Goal: Task Accomplishment & Management: Use online tool/utility

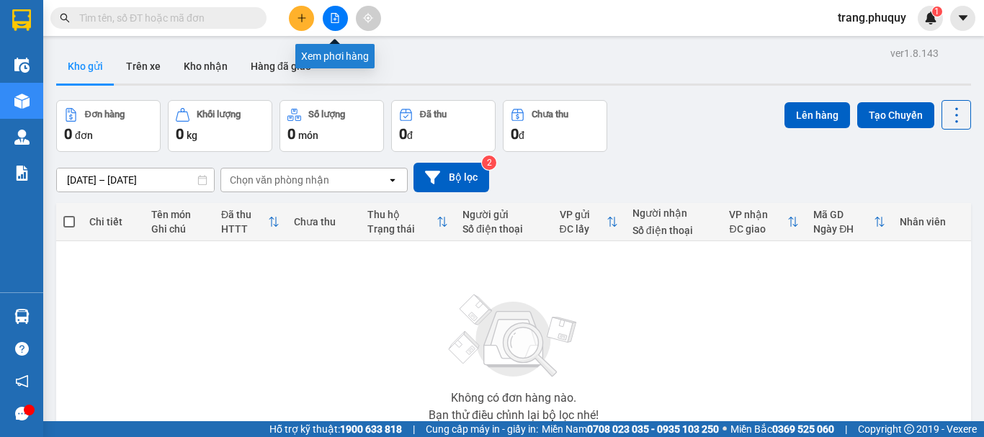
click at [336, 17] on icon "file-add" at bounding box center [335, 18] width 8 height 10
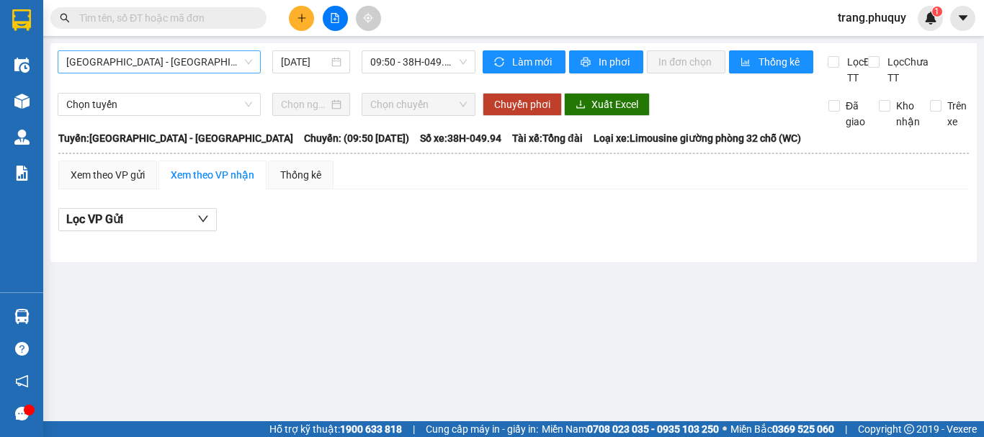
click at [173, 58] on span "[GEOGRAPHIC_DATA] - [GEOGRAPHIC_DATA]" at bounding box center [159, 62] width 186 height 22
click at [291, 104] on div "[GEOGRAPHIC_DATA] - [GEOGRAPHIC_DATA] [DATE] 09:50 - 38H-049.94 Làm mới In phơi…" at bounding box center [513, 152] width 926 height 219
click at [303, 57] on input "[DATE]" at bounding box center [305, 62] width 48 height 16
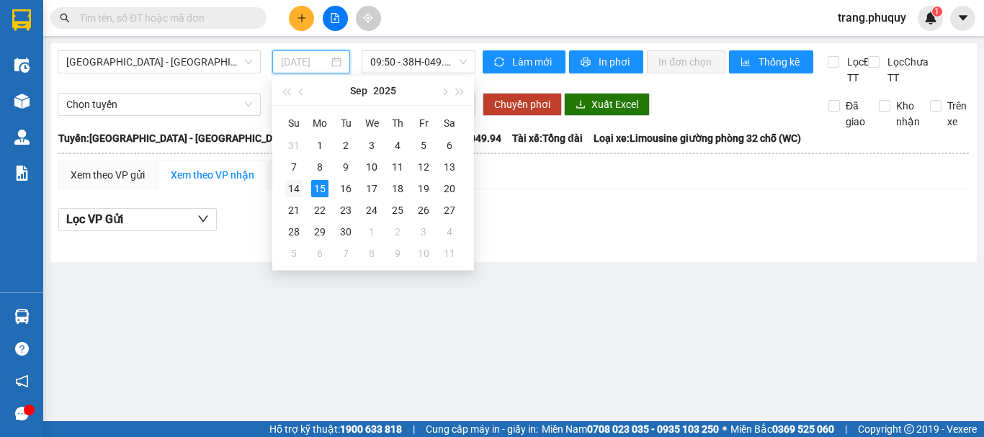
click at [290, 193] on div "14" at bounding box center [293, 188] width 17 height 17
type input "[DATE]"
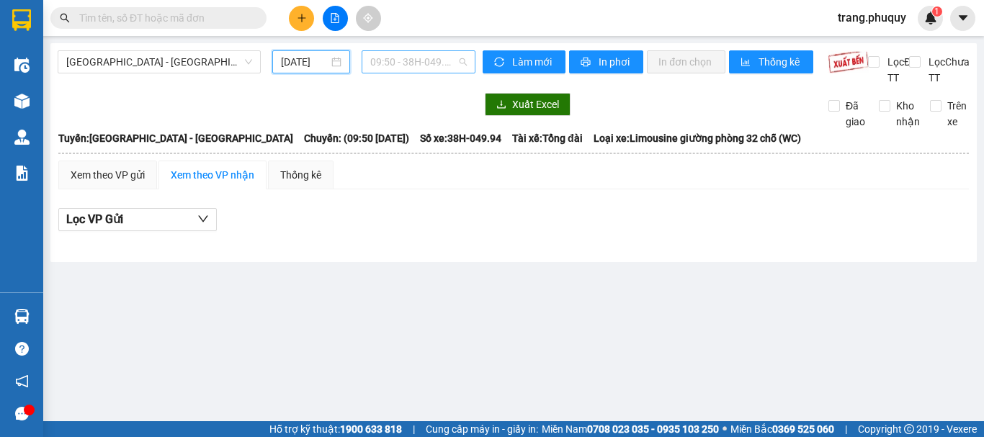
click at [389, 67] on span "09:50 - 38H-049.94" at bounding box center [418, 62] width 97 height 22
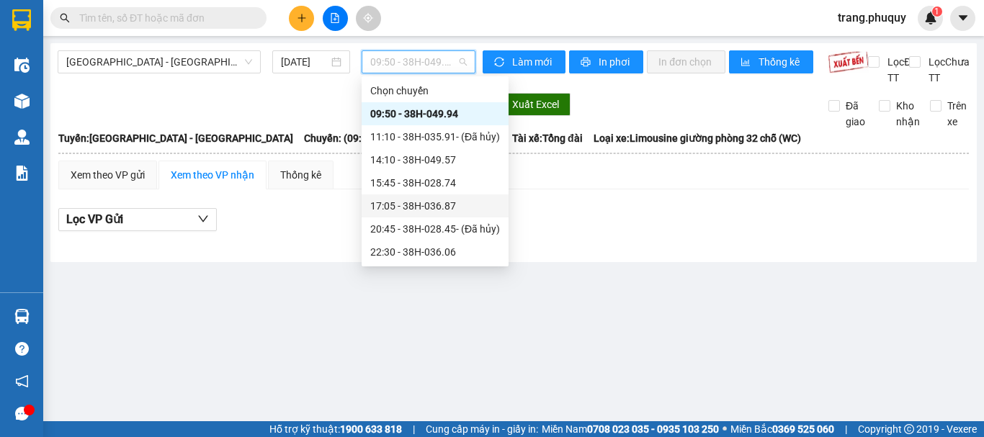
click at [403, 203] on div "17:05 - 38H-036.87" at bounding box center [435, 206] width 130 height 16
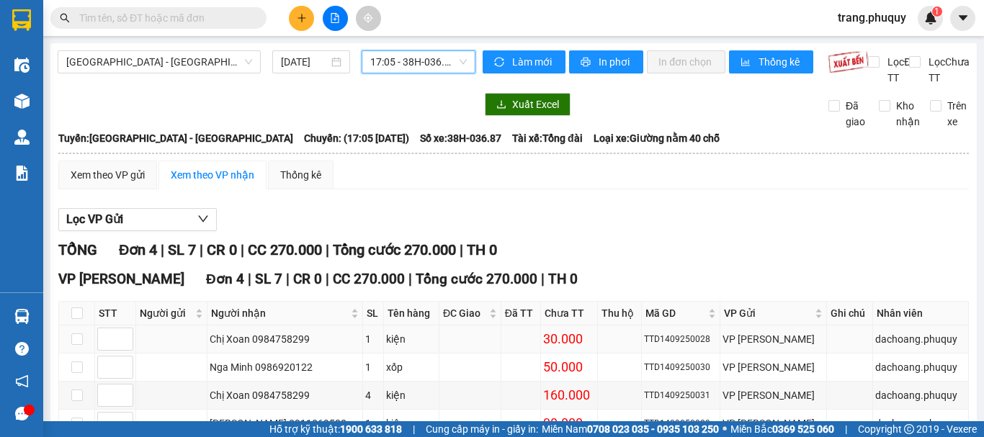
scroll to position [107, 0]
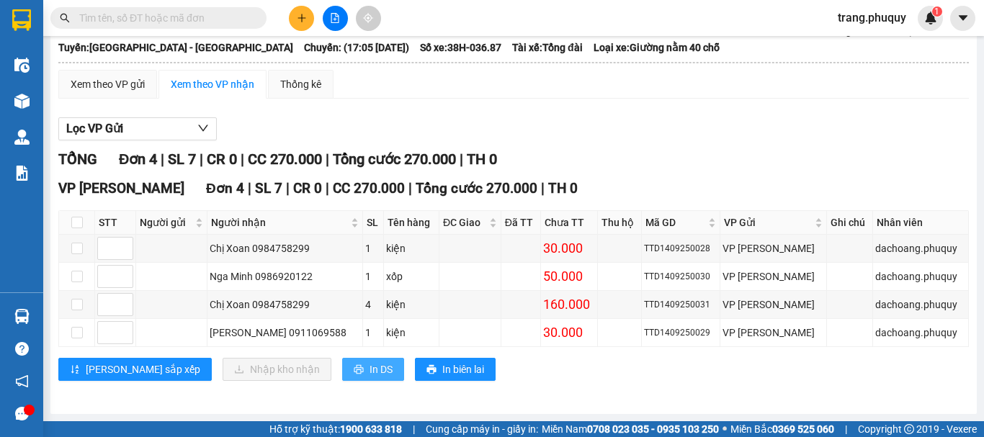
click at [370, 372] on span "In DS" at bounding box center [381, 370] width 23 height 16
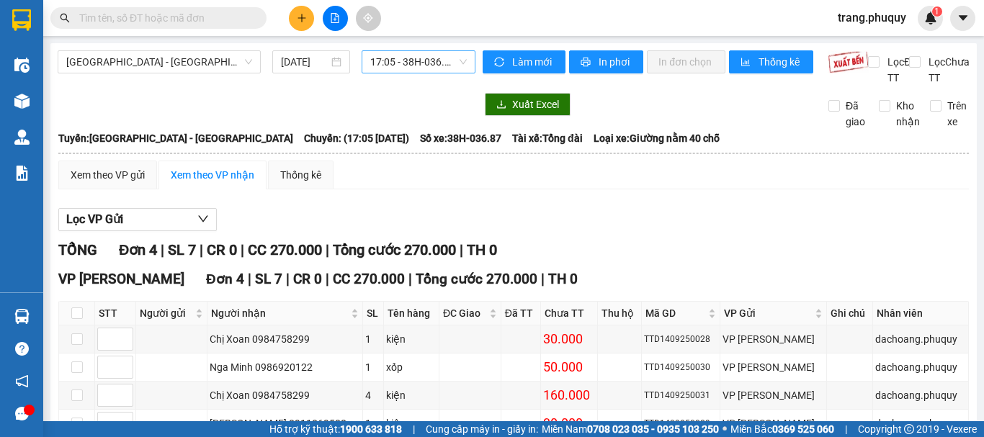
click at [390, 64] on span "17:05 - 38H-036.87" at bounding box center [418, 62] width 97 height 22
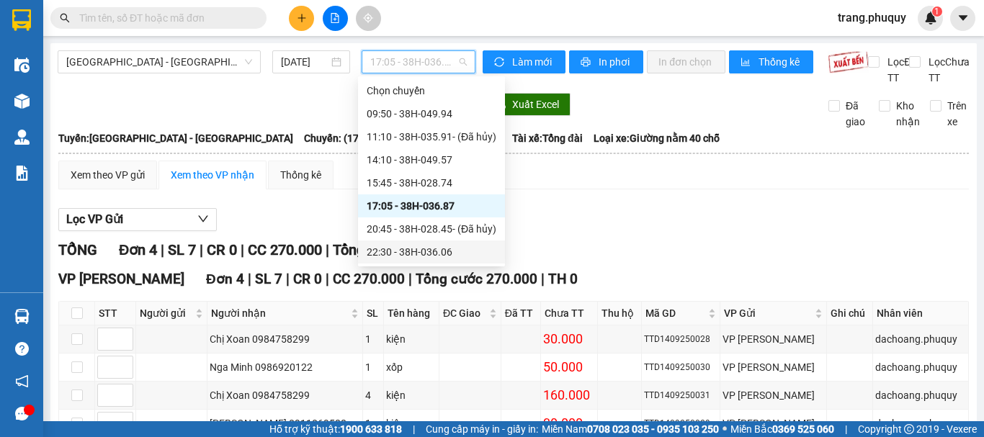
click at [429, 251] on div "22:30 - 38H-036.06" at bounding box center [432, 252] width 130 height 16
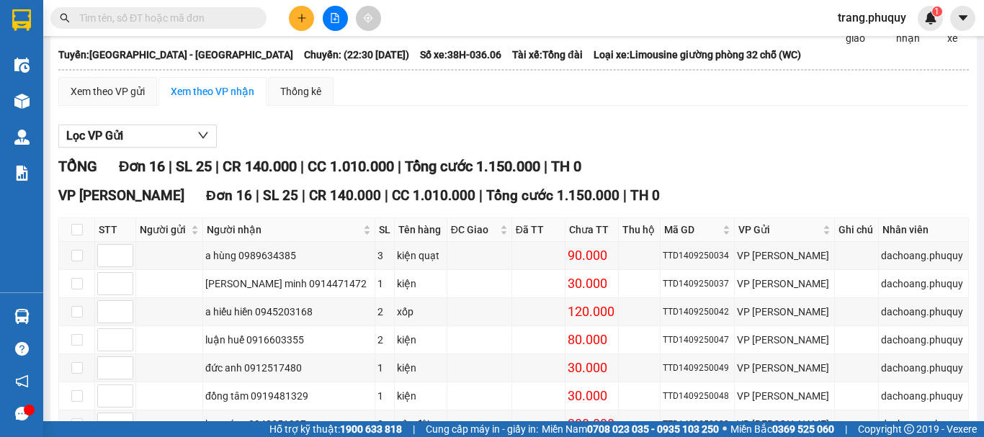
scroll to position [444, 0]
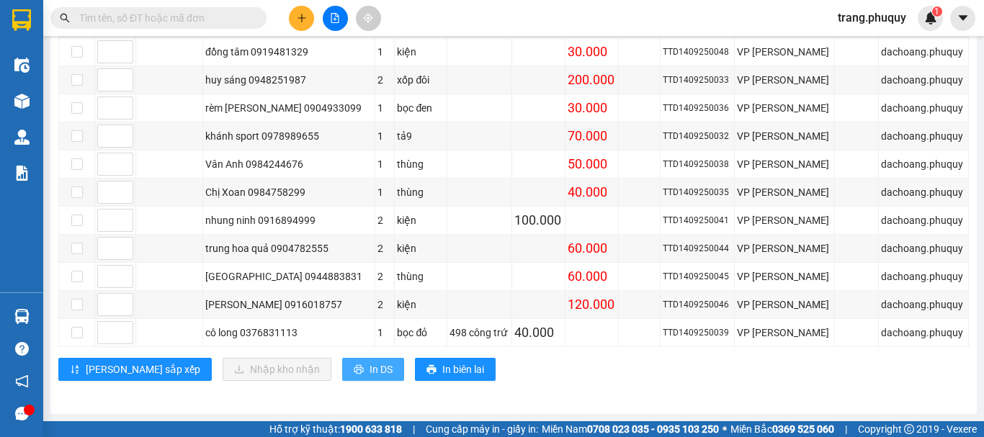
click at [370, 370] on span "In DS" at bounding box center [381, 370] width 23 height 16
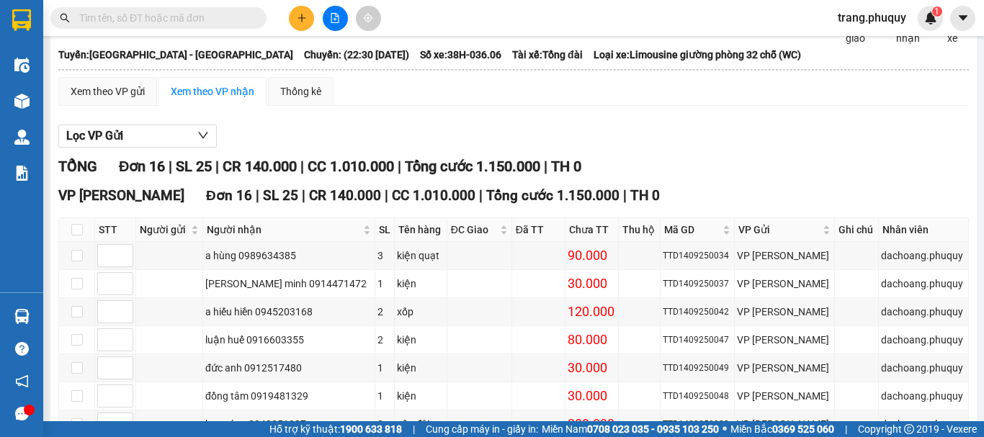
scroll to position [0, 0]
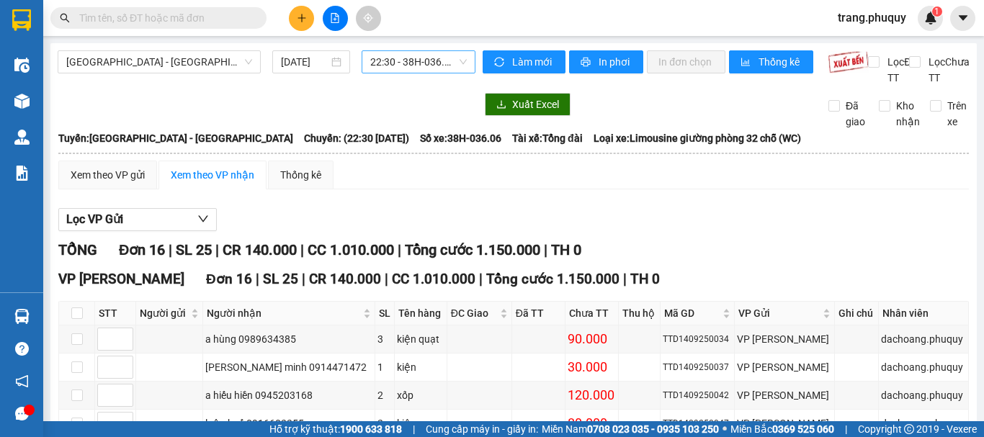
click at [419, 69] on span "22:30 - 38H-036.06" at bounding box center [418, 62] width 97 height 22
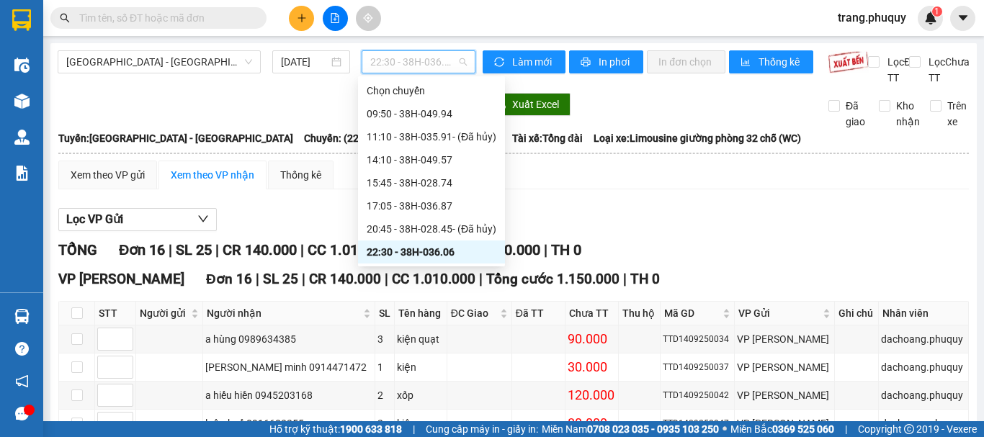
scroll to position [23, 0]
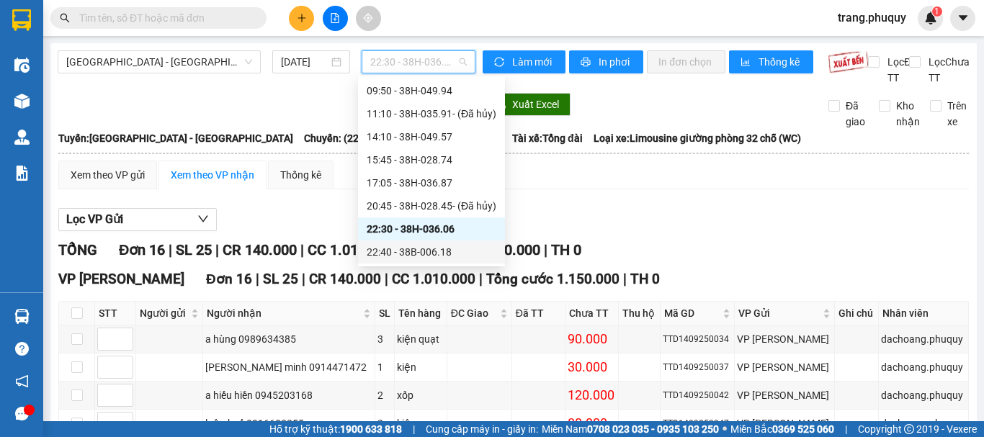
click at [425, 253] on div "22:40 - 38B-006.18" at bounding box center [432, 252] width 130 height 16
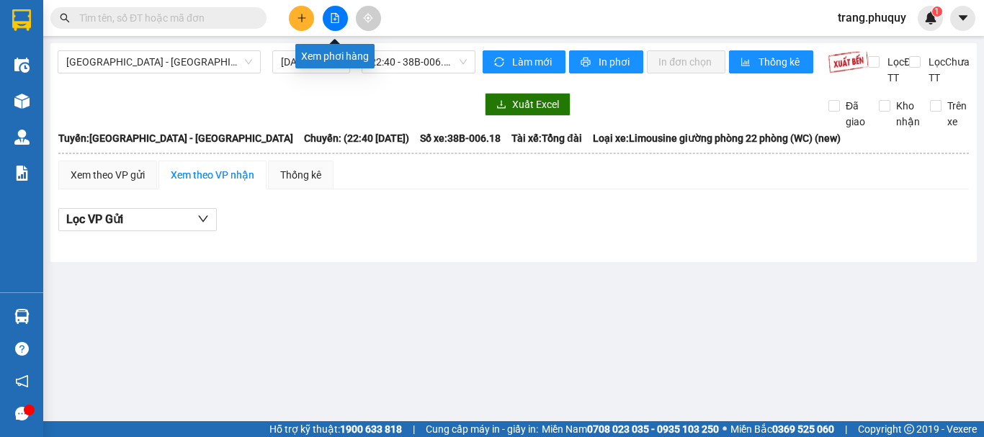
click at [334, 22] on icon "file-add" at bounding box center [335, 18] width 10 height 10
click at [211, 59] on span "[GEOGRAPHIC_DATA] - [GEOGRAPHIC_DATA]" at bounding box center [159, 62] width 186 height 22
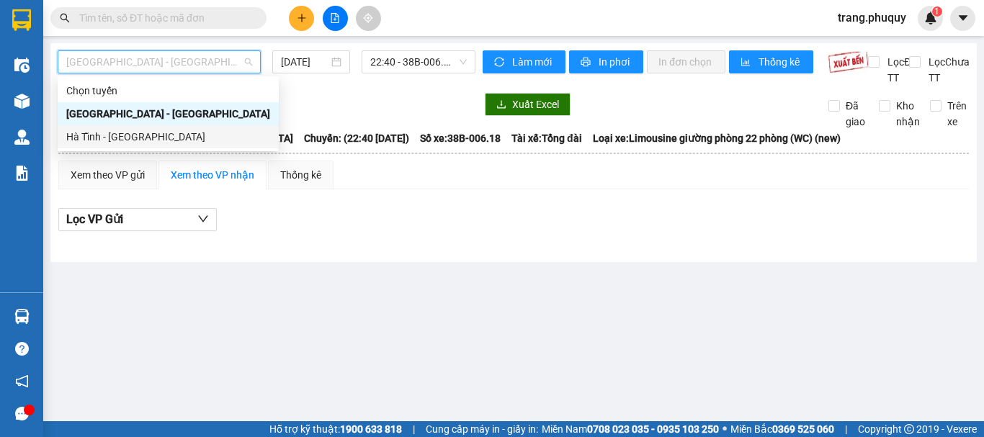
click at [152, 128] on div "Hà Tĩnh - [GEOGRAPHIC_DATA]" at bounding box center [168, 136] width 221 height 23
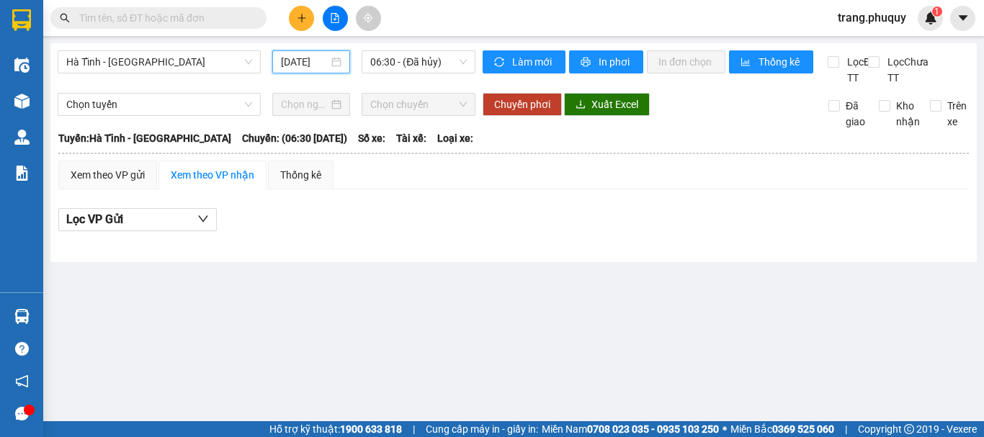
click at [320, 62] on input "[DATE]" at bounding box center [305, 62] width 48 height 16
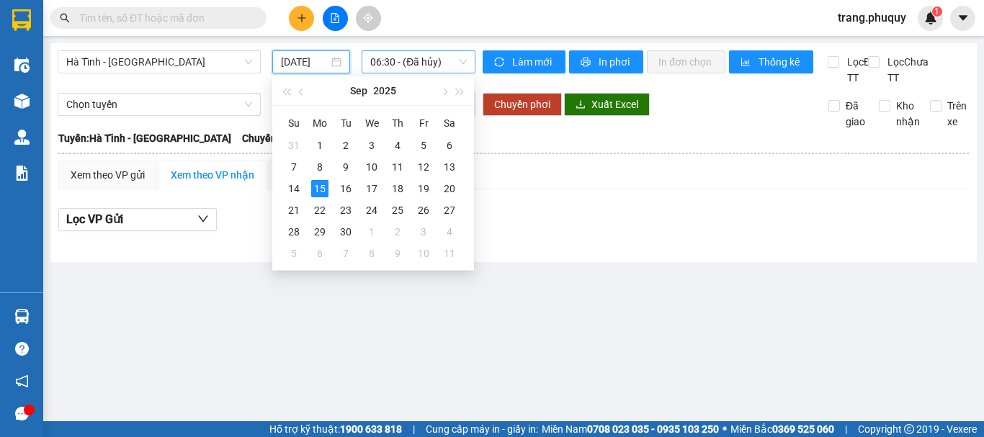
click at [378, 63] on span "06:30 - (Đã hủy)" at bounding box center [418, 62] width 97 height 22
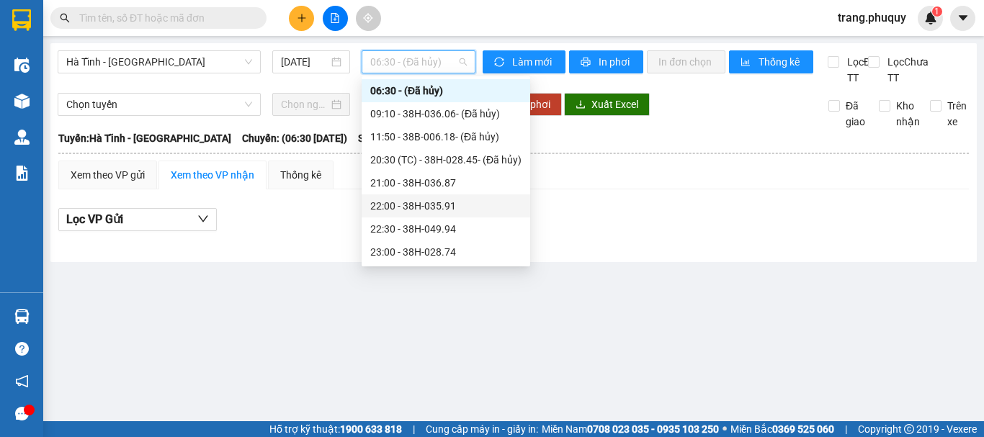
scroll to position [46, 0]
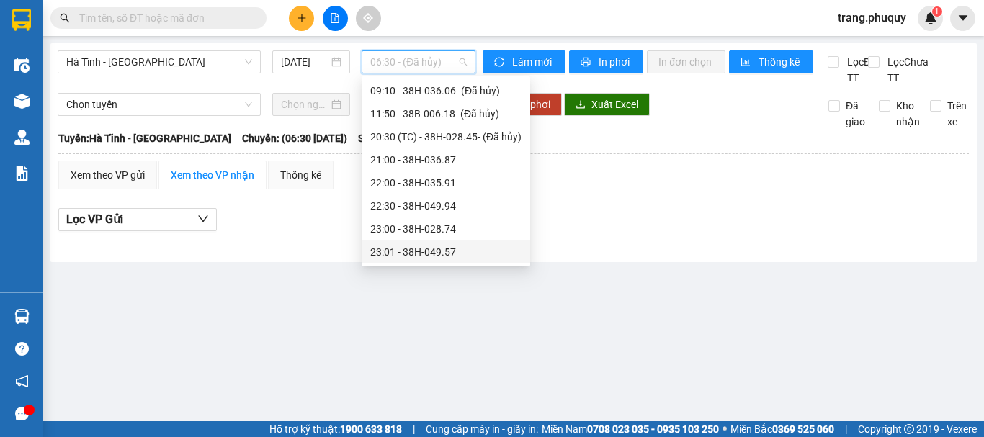
click at [443, 254] on div "23:01 - 38H-049.57" at bounding box center [445, 252] width 151 height 16
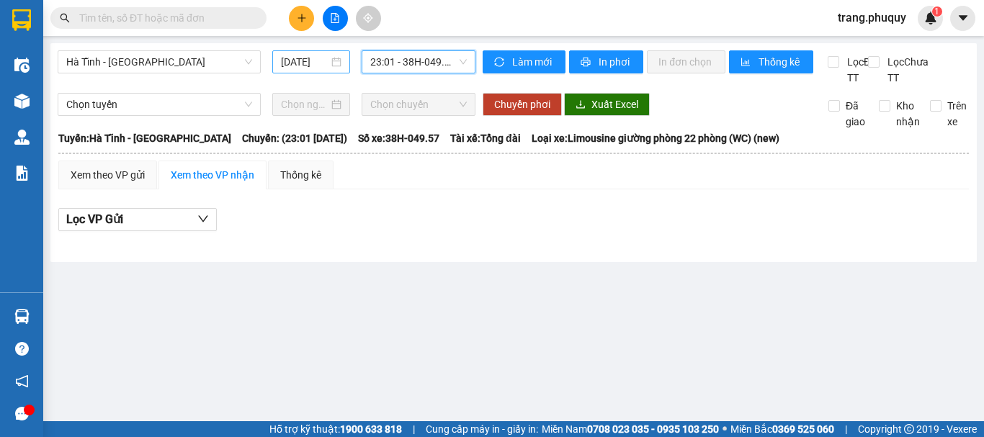
click at [292, 55] on input "[DATE]" at bounding box center [305, 62] width 48 height 16
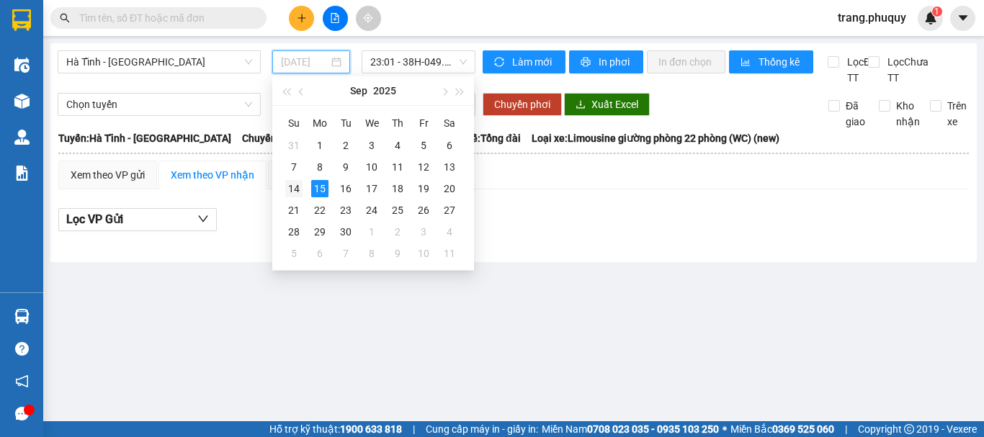
click at [300, 187] on div "14" at bounding box center [293, 188] width 17 height 17
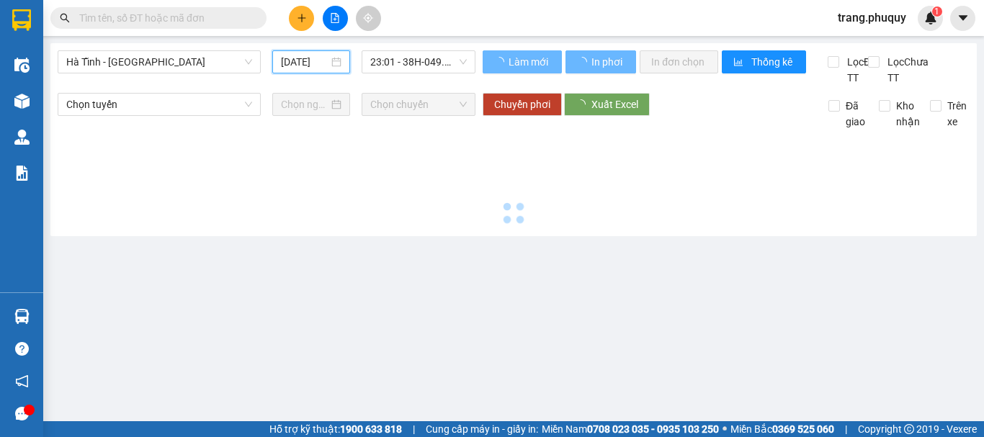
type input "[DATE]"
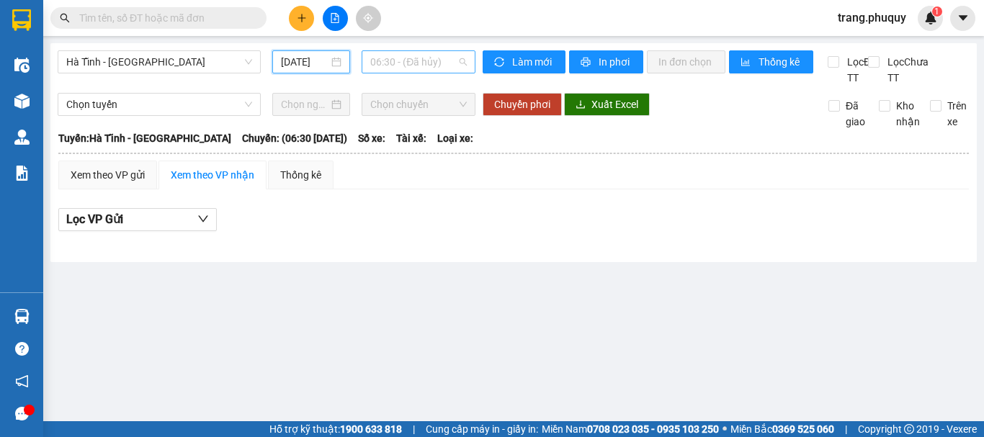
click at [414, 67] on span "06:30 - (Đã hủy)" at bounding box center [418, 62] width 97 height 22
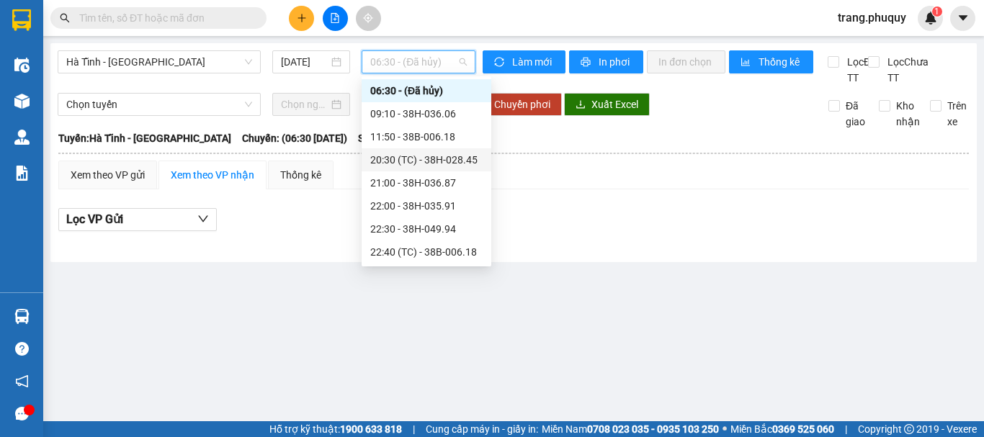
scroll to position [69, 0]
click at [429, 257] on div "23:01 - 38H-049.57" at bounding box center [426, 252] width 112 height 16
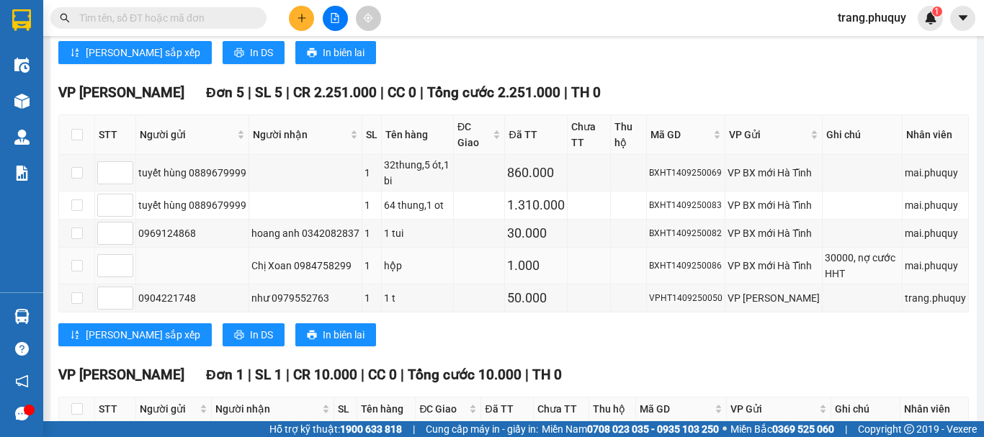
scroll to position [526, 0]
